Goal: Task Accomplishment & Management: Use online tool/utility

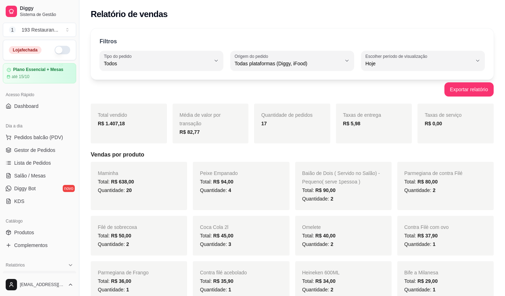
select select "ALL"
select select "0"
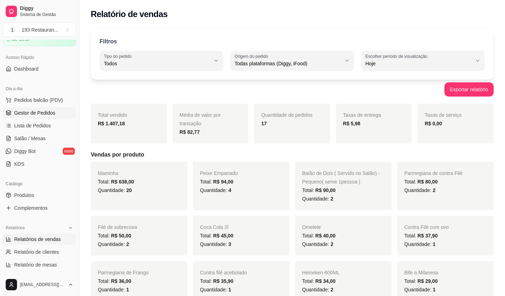
click at [23, 116] on span "Gestor de Pedidos" at bounding box center [34, 112] width 41 height 7
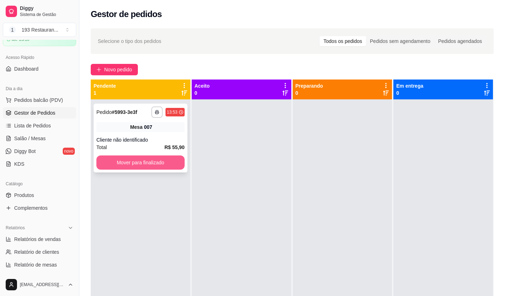
click at [166, 164] on button "Mover para finalizado" at bounding box center [140, 162] width 88 height 14
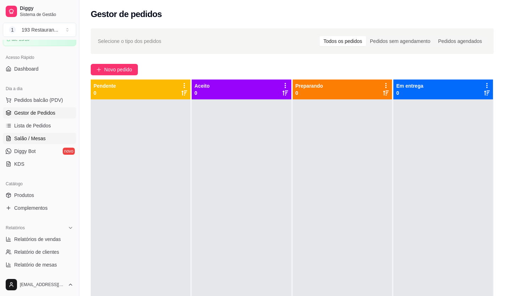
click at [32, 134] on link "Salão / Mesas" at bounding box center [39, 138] width 73 height 11
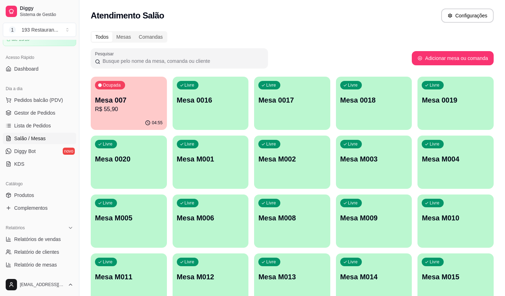
click at [131, 107] on p "R$ 55,90" at bounding box center [129, 109] width 68 height 9
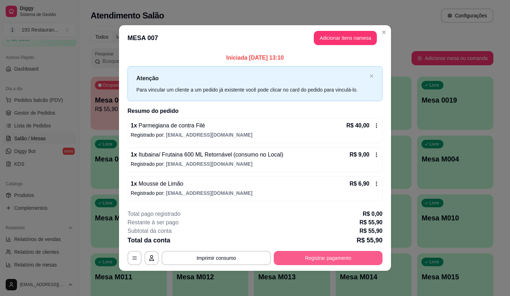
click at [333, 253] on button "Registrar pagamento" at bounding box center [328, 258] width 109 height 14
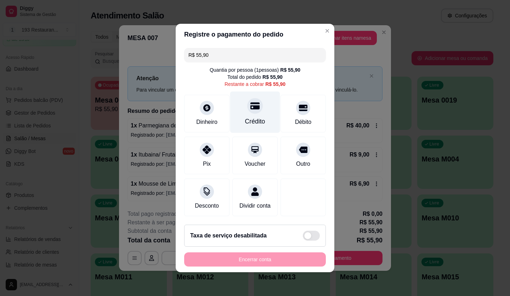
click at [244, 108] on div "Crédito" at bounding box center [255, 111] width 50 height 41
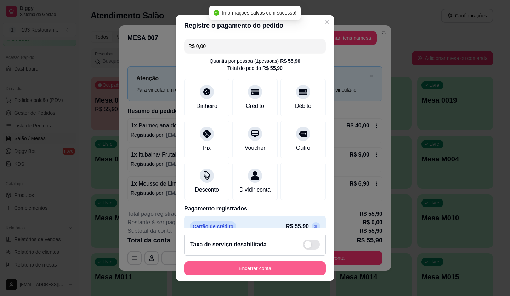
type input "R$ 0,00"
click at [273, 262] on button "Encerrar conta" at bounding box center [255, 268] width 138 height 14
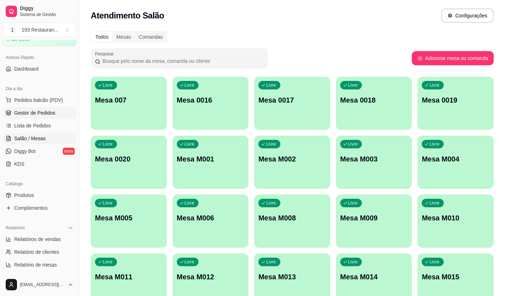
click at [41, 108] on link "Gestor de Pedidos" at bounding box center [39, 112] width 73 height 11
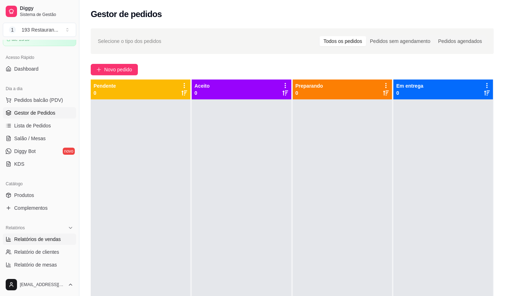
click at [47, 240] on span "Relatórios de vendas" at bounding box center [37, 238] width 47 height 7
select select "ALL"
select select "0"
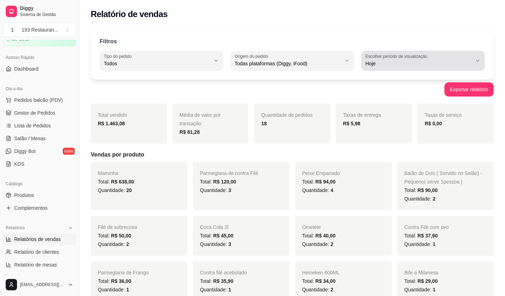
click at [408, 63] on span "Hoje" at bounding box center [418, 63] width 107 height 7
click at [421, 97] on li "Ontem" at bounding box center [422, 91] width 113 height 11
type input "1"
select select "1"
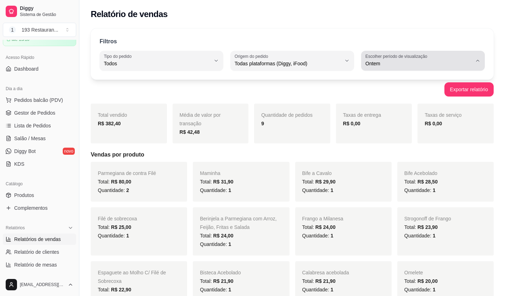
click at [470, 58] on div "Ontem" at bounding box center [418, 61] width 107 height 14
click at [397, 85] on li "Hoje" at bounding box center [422, 80] width 113 height 11
type input "0"
select select "0"
